Goal: Task Accomplishment & Management: Manage account settings

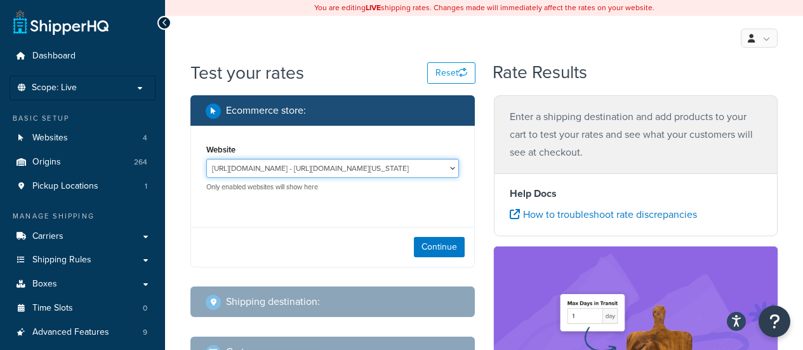
click at [337, 176] on select "http://mcstaging2.rcimetalworks.com/ - https://mcstaging2.texas-speed.com/check…" at bounding box center [332, 168] width 253 height 19
click at [336, 171] on select "http://mcstaging2.rcimetalworks.com/ - https://mcstaging2.texas-speed.com/check…" at bounding box center [332, 168] width 253 height 19
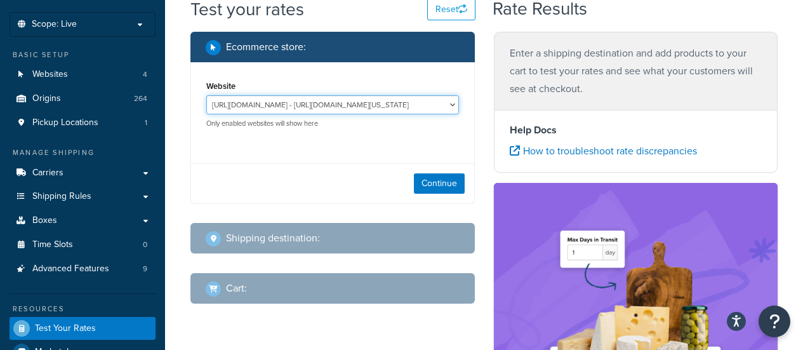
click at [330, 101] on select "http://mcstaging2.rcimetalworks.com/ - https://mcstaging2.texas-speed.com/check…" at bounding box center [332, 104] width 253 height 19
select select "bd4750d74578c5f06571c96295b2fae1"
click at [206, 96] on select "http://mcstaging2.rcimetalworks.com/ - https://mcstaging2.texas-speed.com/check…" at bounding box center [332, 104] width 253 height 19
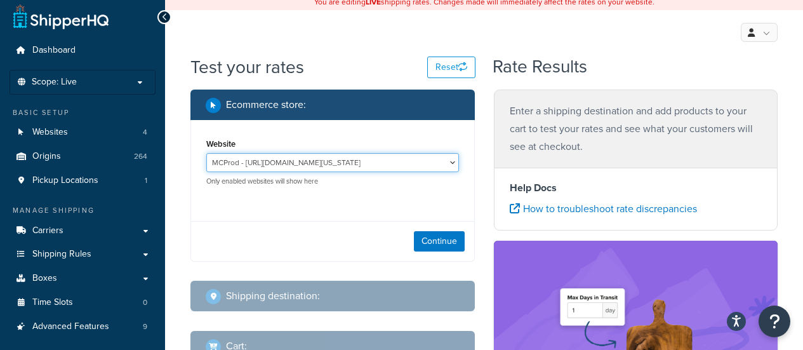
scroll to position [0, 0]
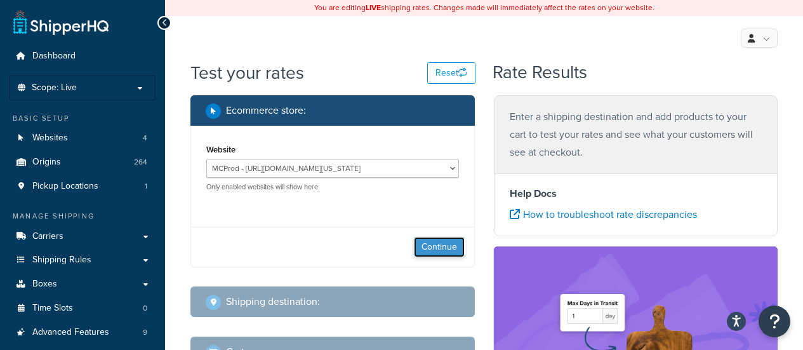
click at [434, 253] on button "Continue" at bounding box center [439, 247] width 51 height 20
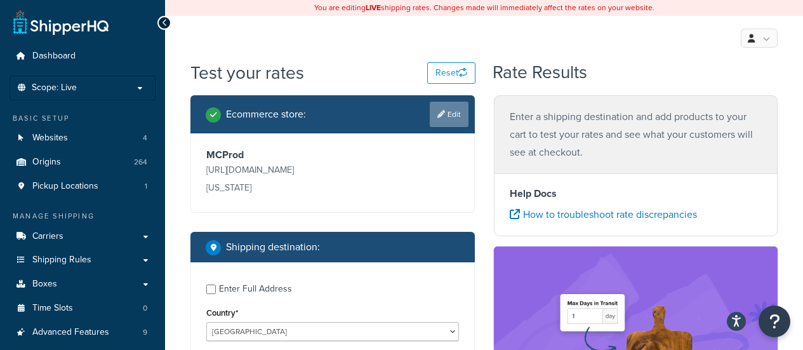
click at [452, 116] on link "Edit" at bounding box center [449, 114] width 39 height 25
select select "bd4750d74578c5f06571c96295b2fae1"
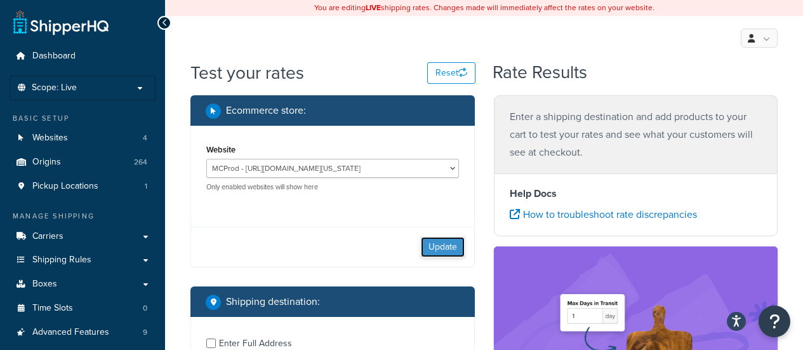
click at [428, 255] on button "Update" at bounding box center [443, 247] width 44 height 20
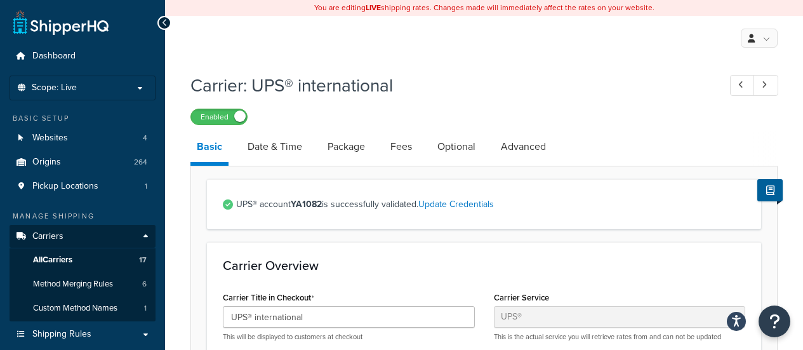
select select "ups"
click at [507, 104] on div "Carrier: UPS® international Enabled" at bounding box center [484, 96] width 587 height 58
click at [58, 264] on span "All Carriers" at bounding box center [52, 260] width 39 height 11
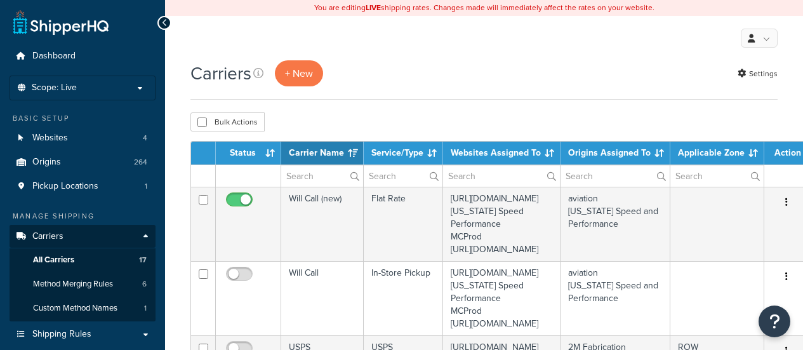
select select "15"
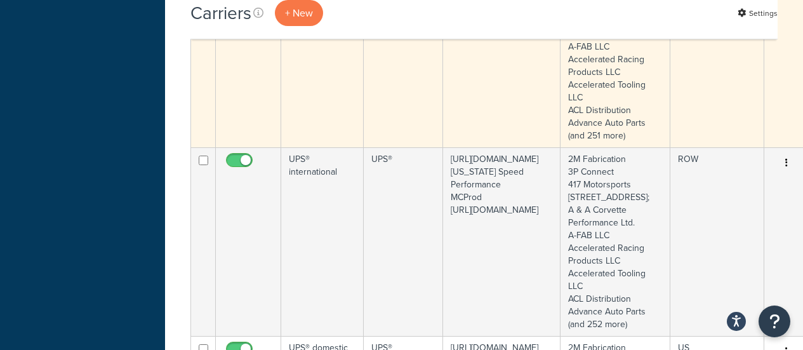
scroll to position [572, 0]
